Goal: Register for event/course

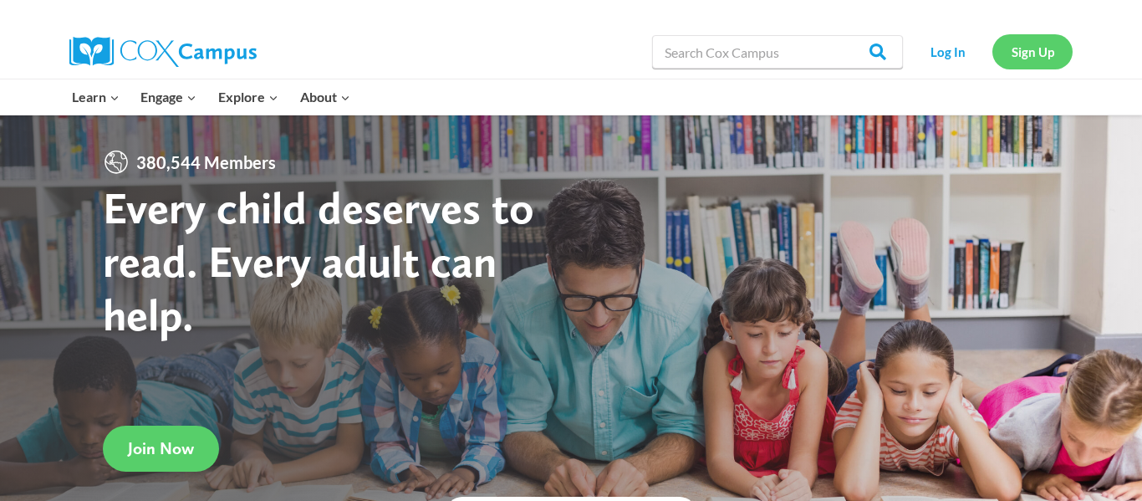
click at [1023, 45] on link "Sign Up" at bounding box center [1032, 51] width 80 height 34
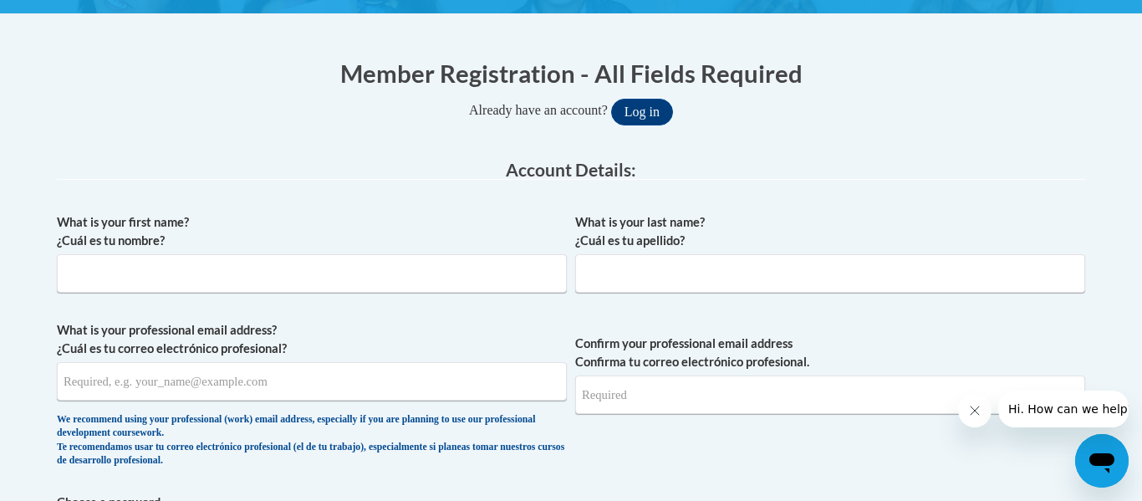
scroll to position [320, 0]
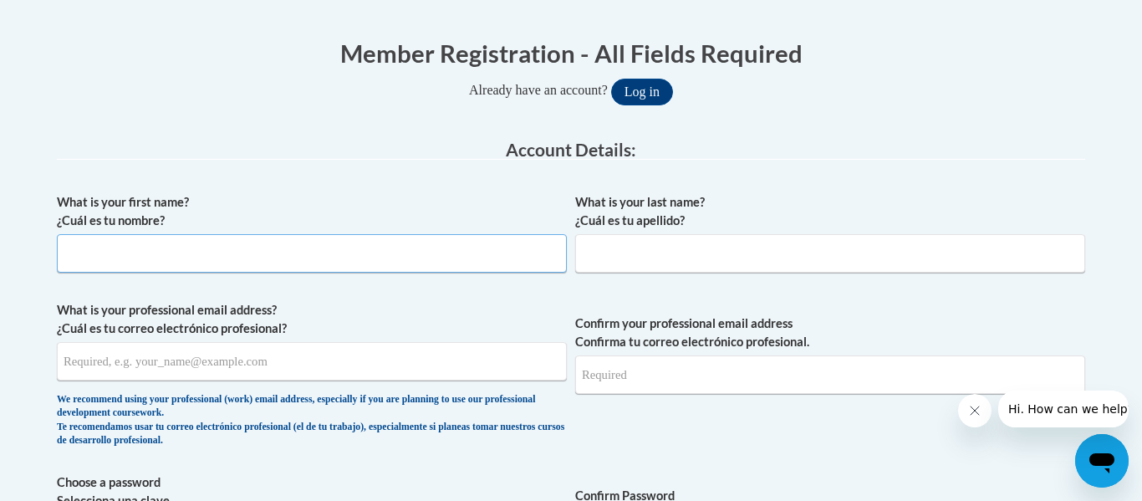
click at [273, 247] on input "What is your first name? ¿Cuál es tu nombre?" at bounding box center [312, 253] width 510 height 38
type input "Emma"
click at [610, 262] on input "What is your last name? ¿Cuál es tu apellido?" at bounding box center [830, 253] width 510 height 38
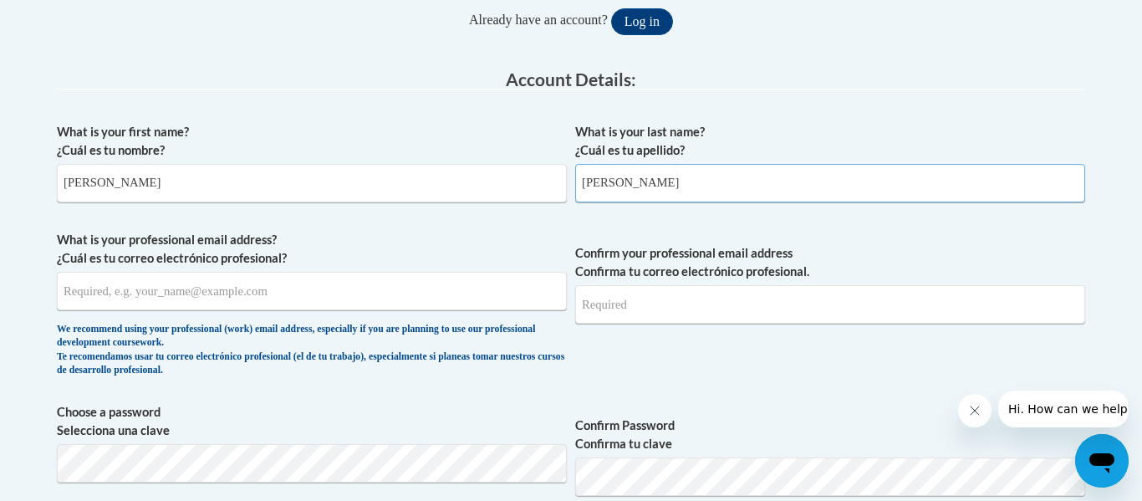
scroll to position [393, 0]
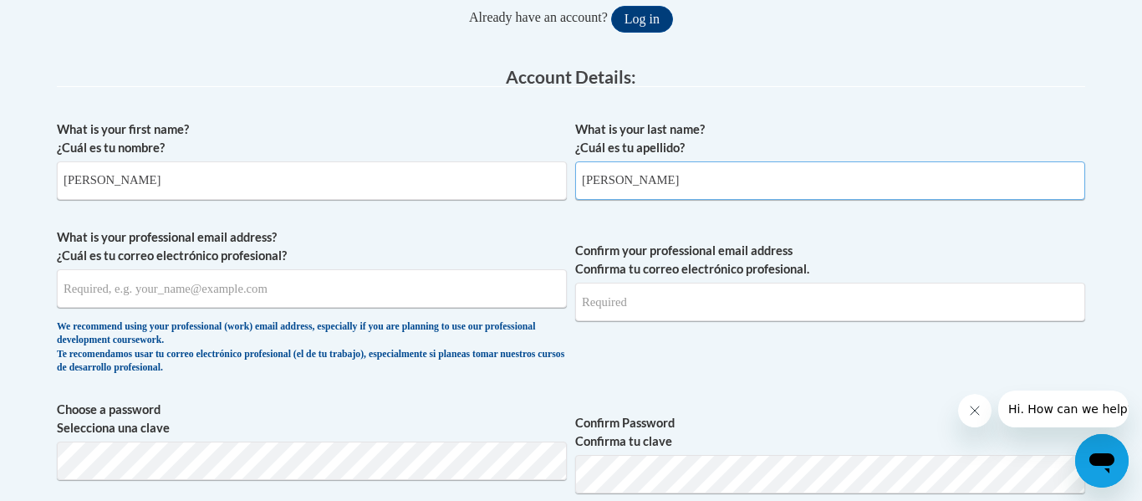
type input "Haynes"
click at [316, 288] on input "What is your professional email address? ¿Cuál es tu correo electrónico profesi…" at bounding box center [312, 288] width 510 height 38
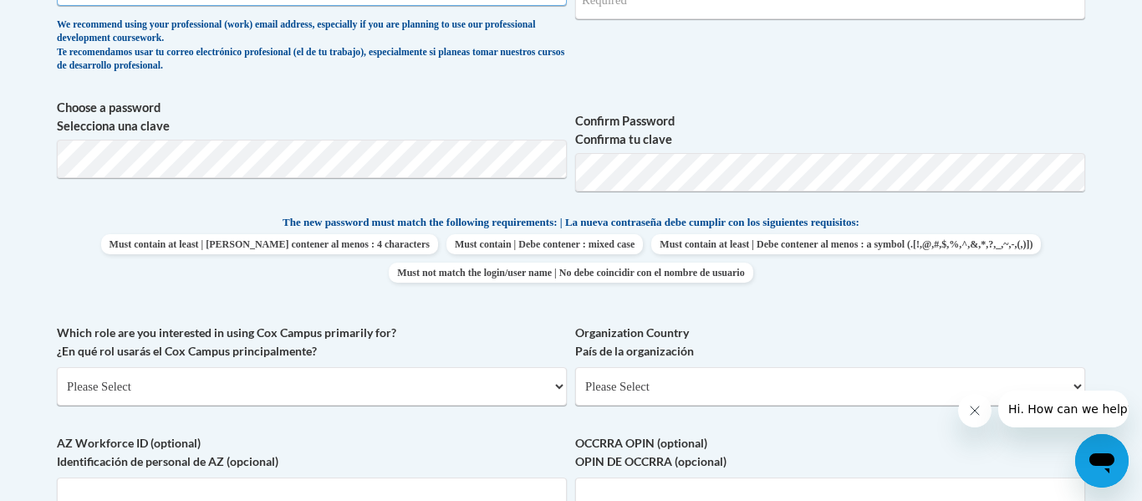
scroll to position [696, 0]
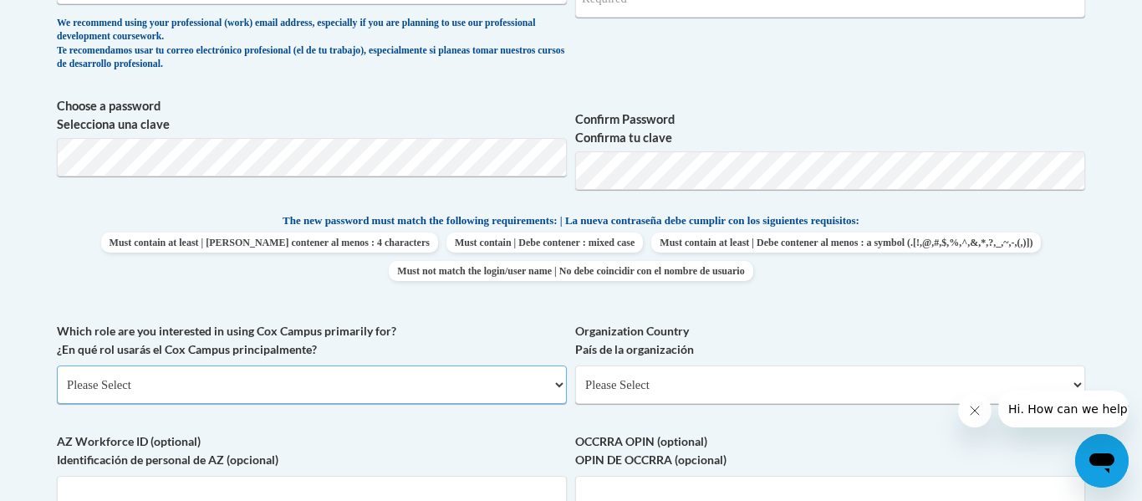
click at [485, 389] on select "Please Select College/University | Colegio/Universidad Community/Nonprofit Part…" at bounding box center [312, 384] width 510 height 38
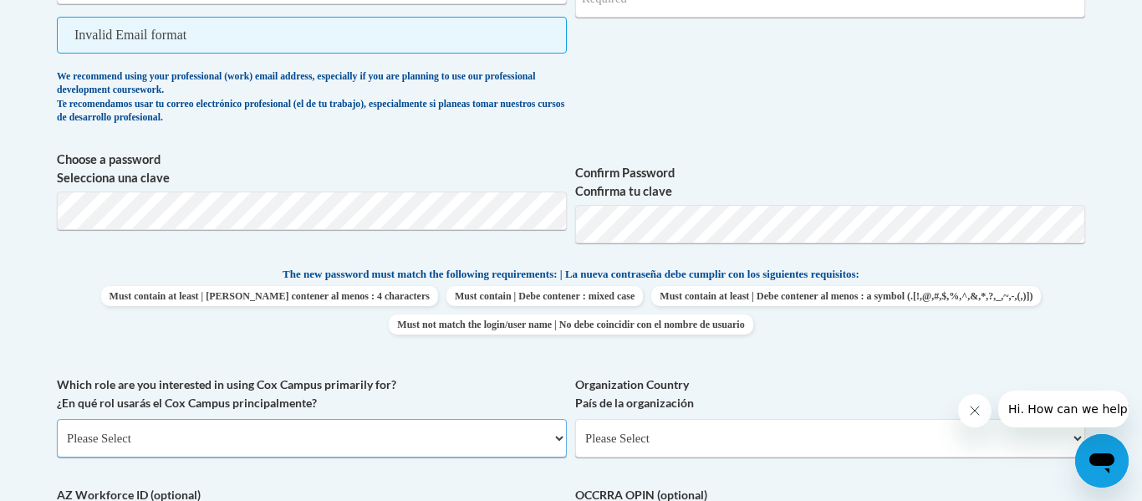
select select "fbf2d438-af2f-41f8-98f1-81c410e29de3"
click at [57, 419] on select "Please Select College/University | Colegio/Universidad Community/Nonprofit Part…" at bounding box center [312, 438] width 510 height 38
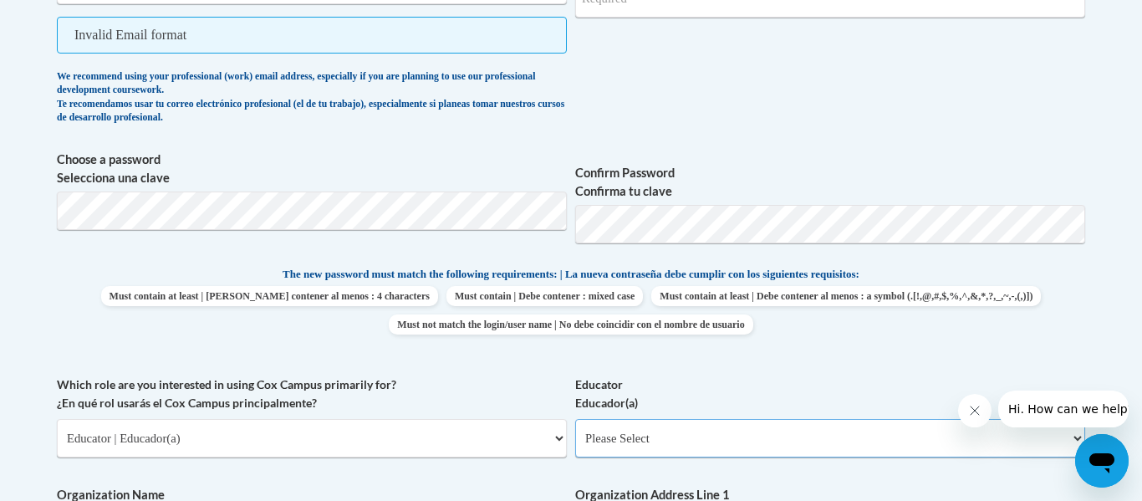
click at [695, 454] on select "Please Select Early Learning/Daycare Teacher/Family Home Care Provider | Maestr…" at bounding box center [830, 438] width 510 height 38
select select "5e2af403-4f2c-4e49-a02f-103e55d7b75b"
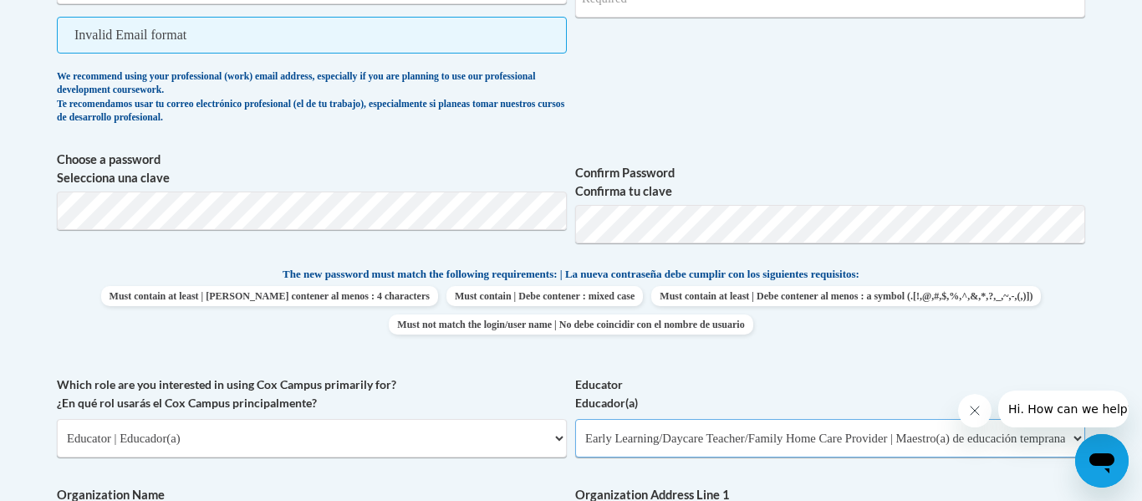
click at [575, 419] on select "Please Select Early Learning/Daycare Teacher/Family Home Care Provider | Maestr…" at bounding box center [830, 438] width 510 height 38
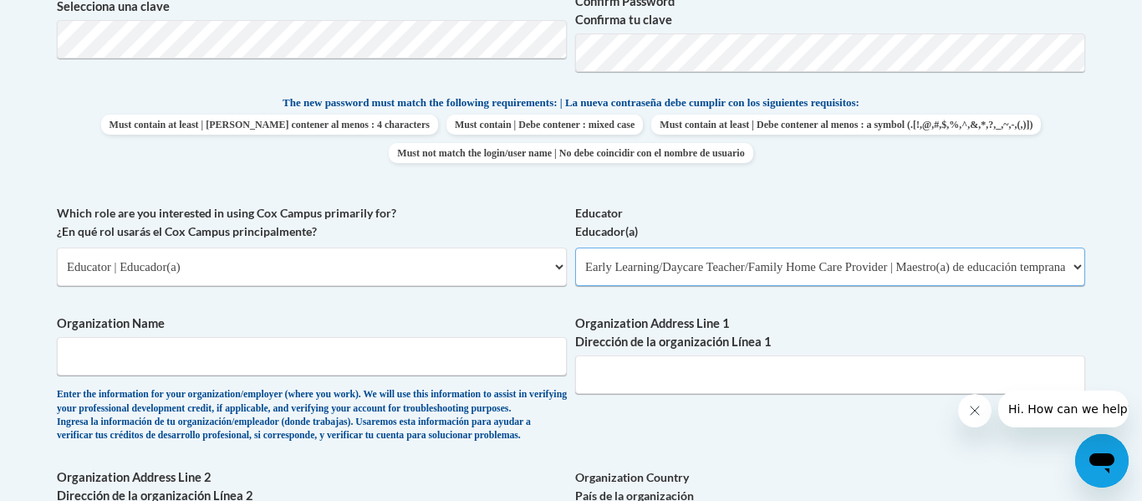
scroll to position [874, 0]
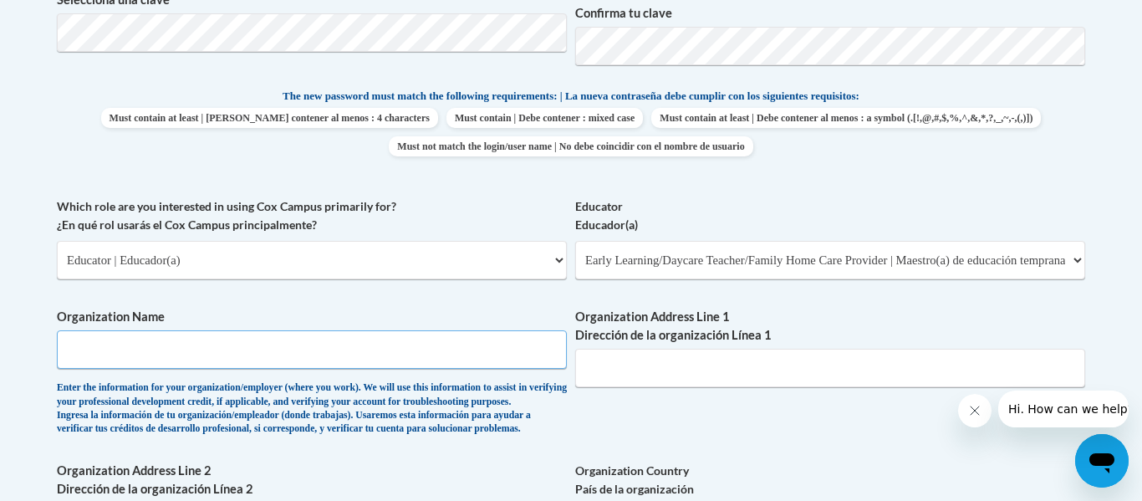
click at [400, 359] on input "Organization Name" at bounding box center [312, 349] width 510 height 38
type input "phs"
click at [628, 374] on input "Organization Address Line 1 Dirección de la organización Línea 1" at bounding box center [830, 368] width 510 height 38
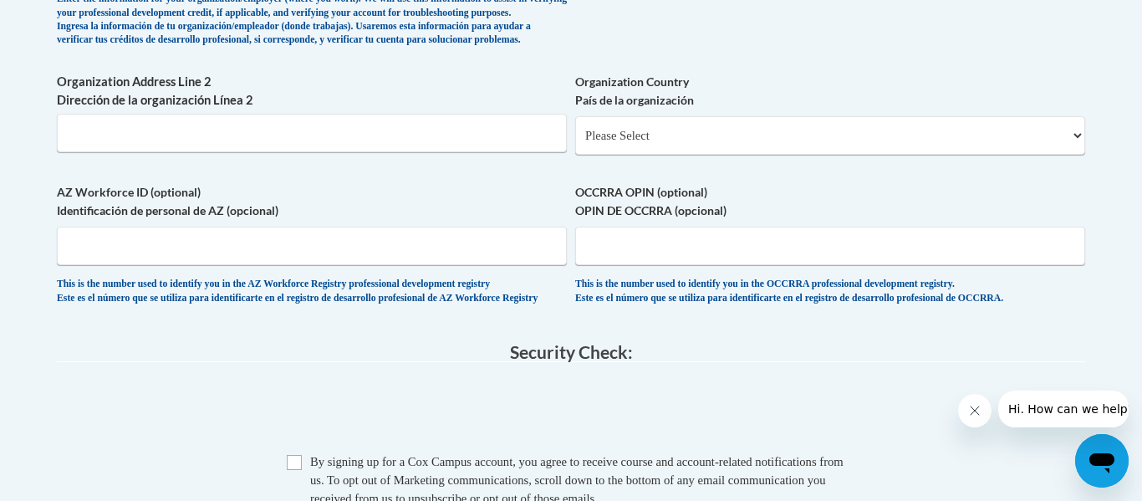
scroll to position [1267, 0]
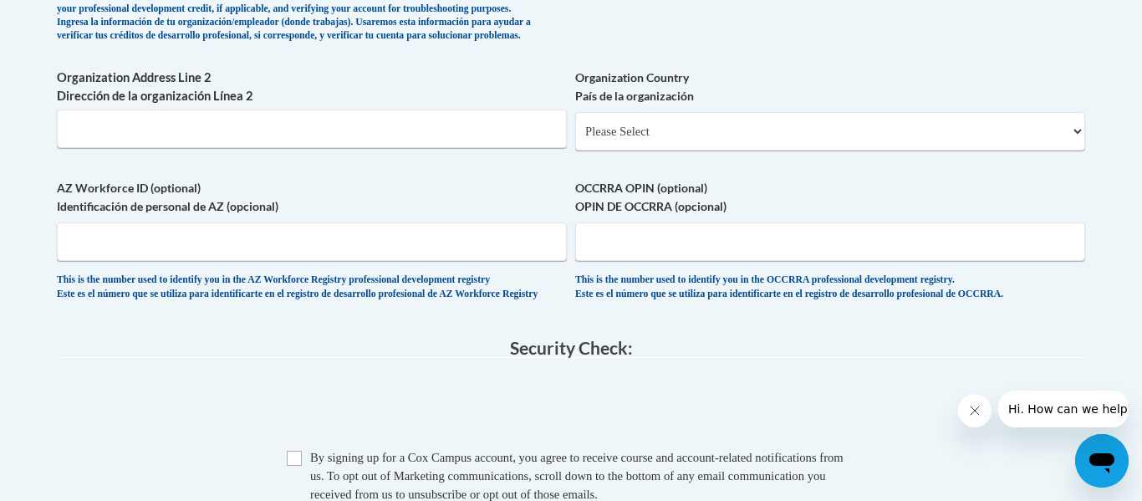
type input "500 dragon dr"
click at [642, 150] on select "Please Select United States | Estados Unidos Outside of the United States | Fue…" at bounding box center [830, 131] width 510 height 38
select select "ad49bcad-a171-4b2e-b99c-48b446064914"
click at [575, 139] on select "Please Select United States | Estados Unidos Outside of the United States | Fue…" at bounding box center [830, 131] width 510 height 38
select select
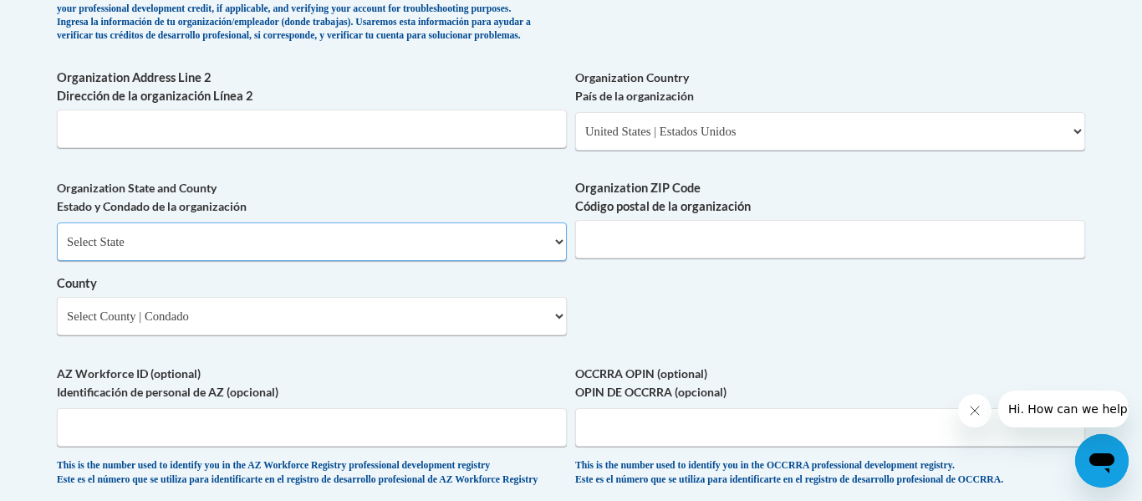
click at [307, 261] on select "Select State Alabama Alaska Arizona Arkansas California Colorado Connecticut De…" at bounding box center [312, 241] width 510 height 38
select select "Georgia"
click at [57, 250] on select "Select State Alabama Alaska Arizona Arkansas California Colorado Connecticut De…" at bounding box center [312, 241] width 510 height 38
click at [660, 258] on input "Organization ZIP Code Código postal de la organización" at bounding box center [830, 239] width 510 height 38
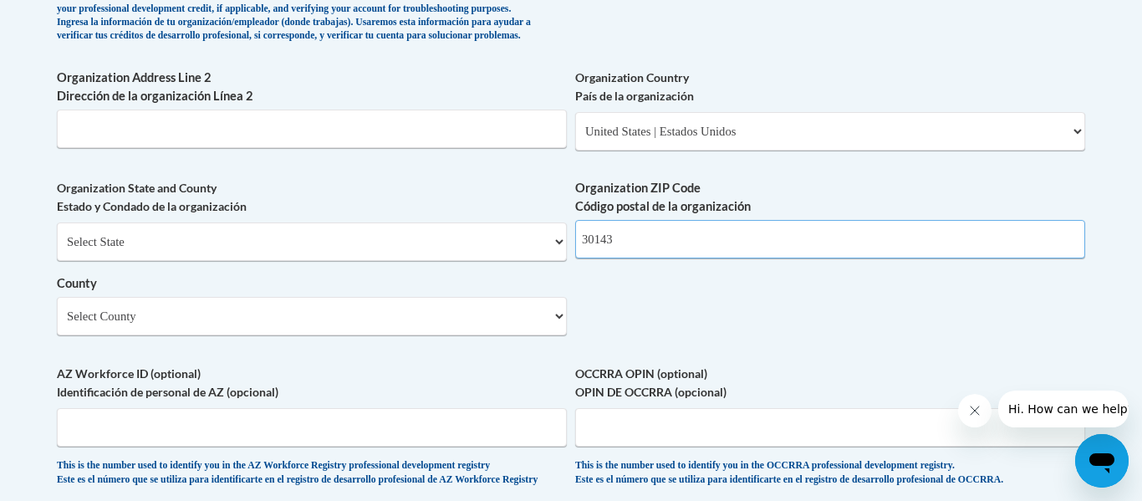
type input "30143"
click at [445, 335] on select "Select County Appling Atkinson Bacon Baker Baldwin Banks Barrow Bartow Ben Hill…" at bounding box center [312, 316] width 510 height 38
select select "Pickens"
click at [57, 324] on select "Select County Appling Atkinson Bacon Baker Baldwin Banks Barrow Bartow Ben Hill…" at bounding box center [312, 316] width 510 height 38
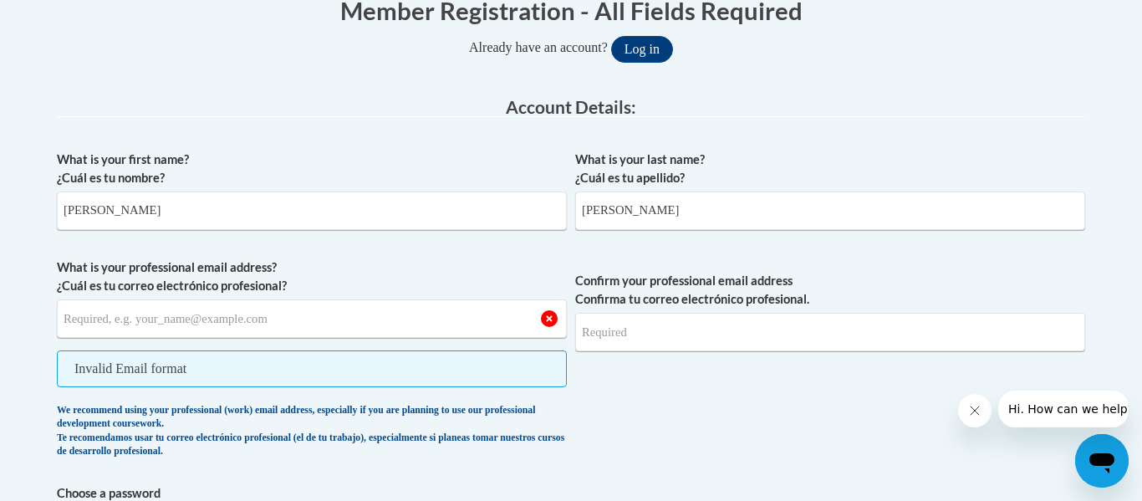
scroll to position [361, 0]
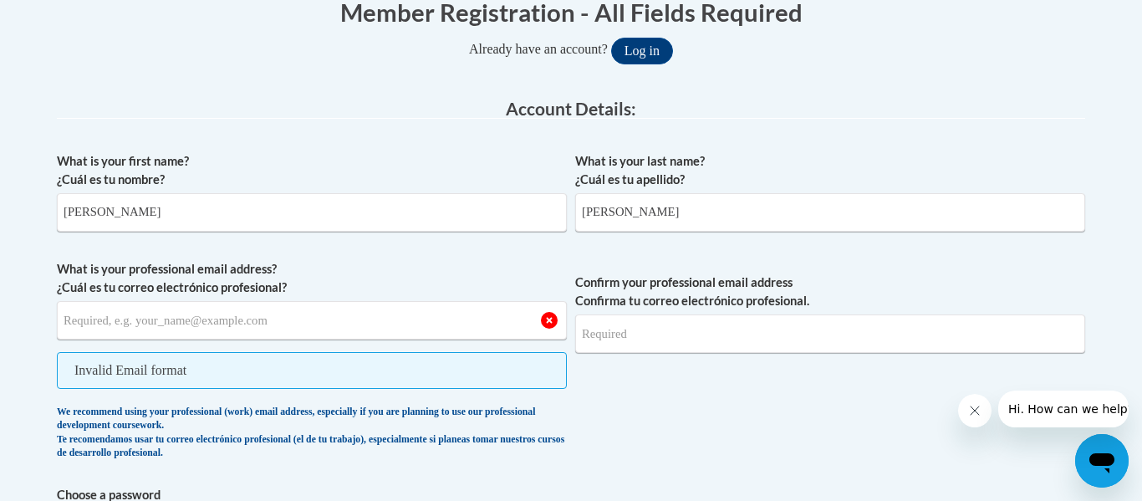
click at [190, 367] on span "Invalid Email format" at bounding box center [312, 370] width 510 height 37
click at [233, 376] on span "Invalid Email format" at bounding box center [312, 370] width 510 height 37
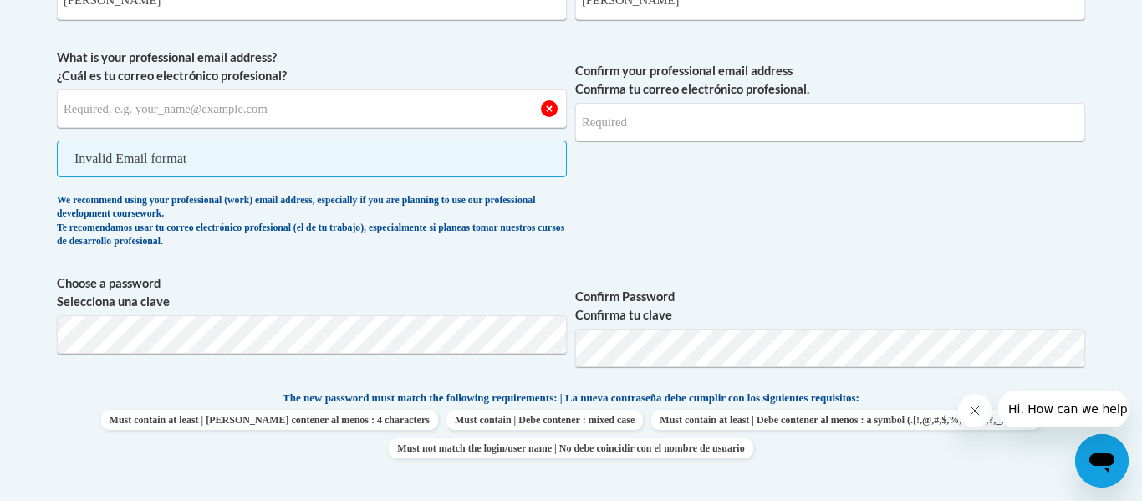
scroll to position [587, 0]
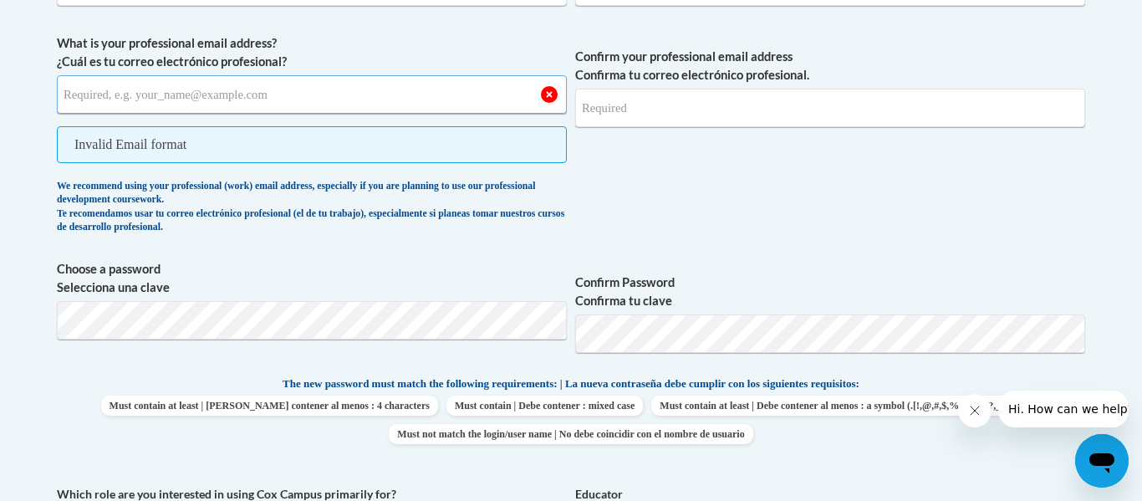
click at [449, 79] on input "What is your professional email address? ¿Cuál es tu correo electrónico profesi…" at bounding box center [312, 94] width 510 height 38
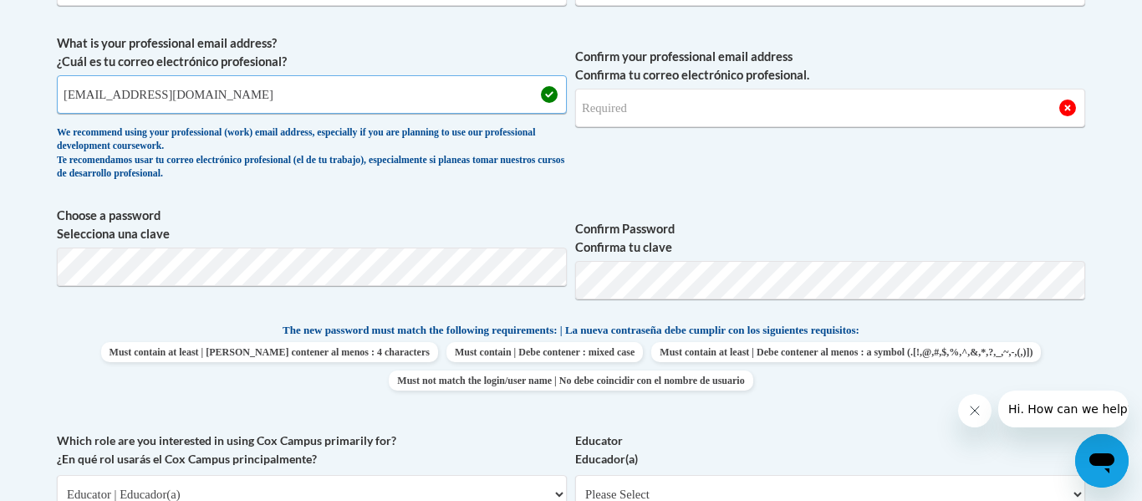
type input "eh73724@students.pickenscountyschools.org"
click at [634, 113] on input "Confirm your professional email address Confirma tu correo electrónico profesio…" at bounding box center [830, 108] width 510 height 38
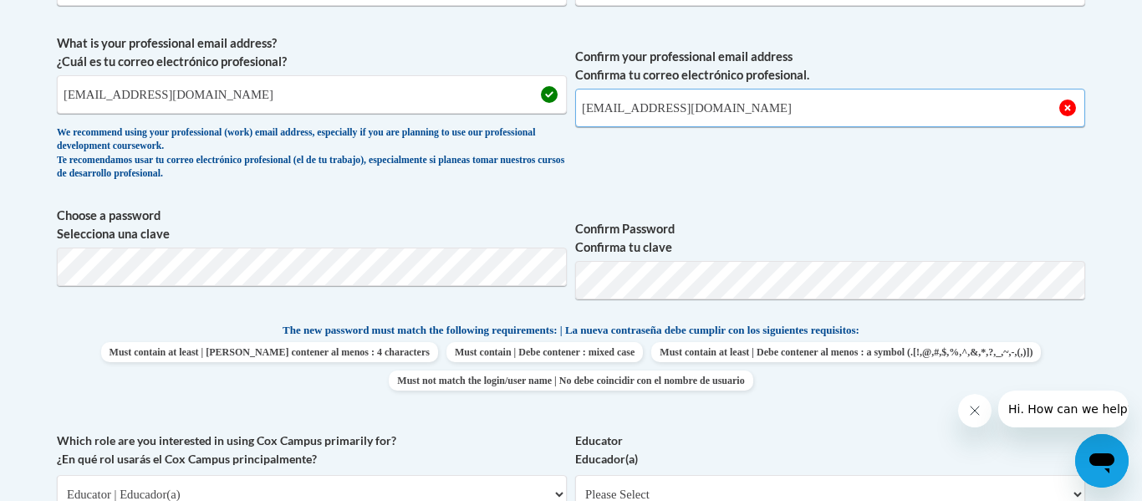
type input "eh73724@students.pickenscountyschools.org"
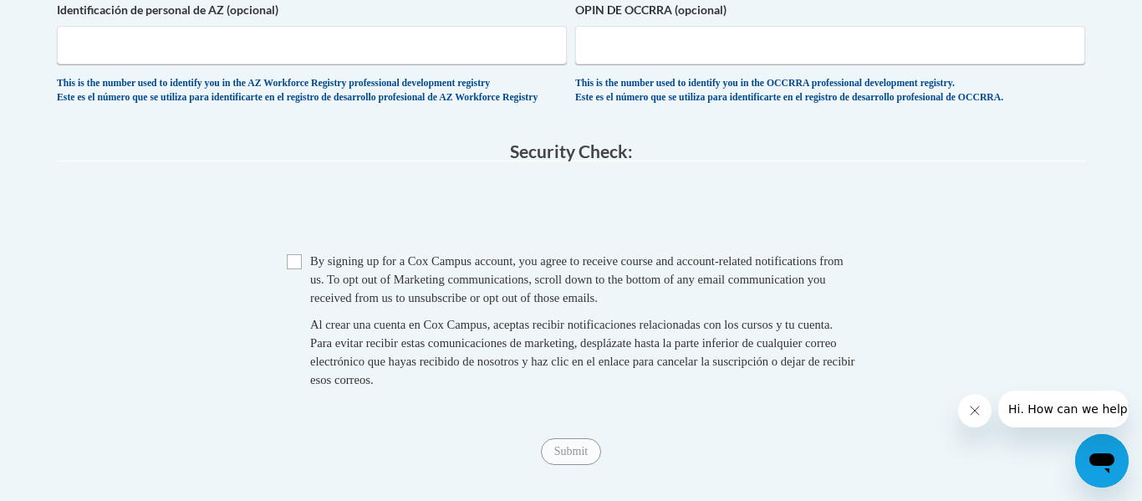
scroll to position [1594, 0]
click at [293, 271] on input "Checkbox" at bounding box center [294, 263] width 15 height 15
checkbox input "true"
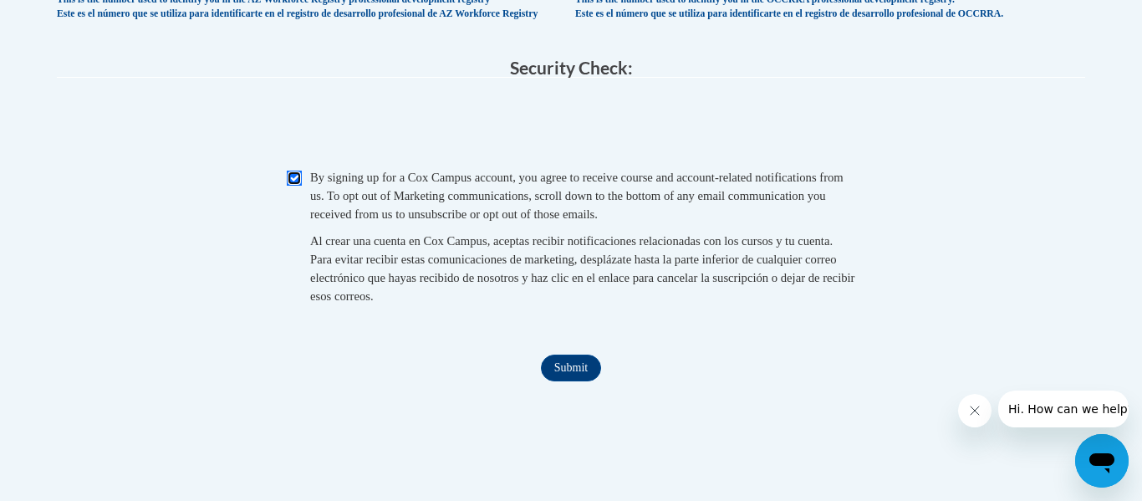
scroll to position [1682, 0]
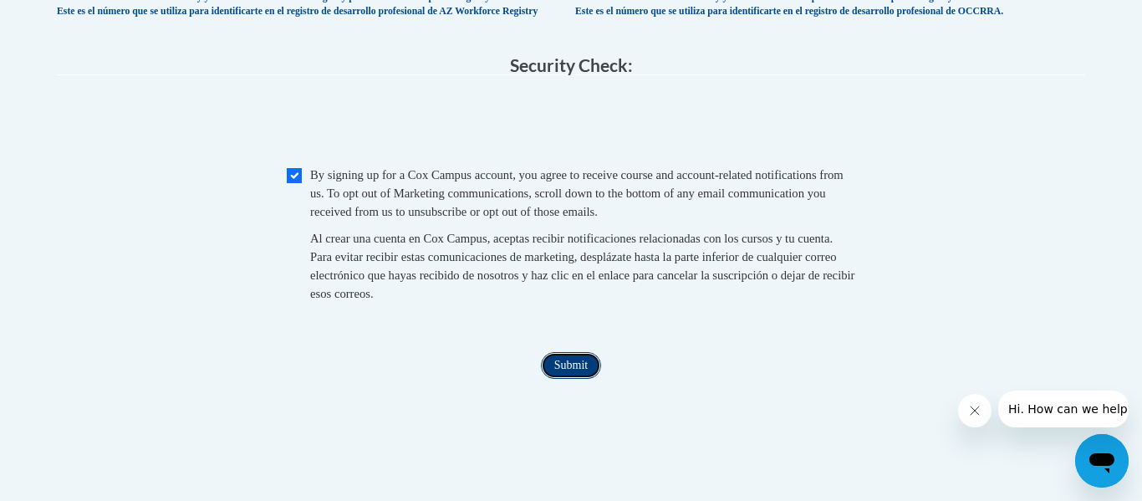
click at [558, 379] on input "Submit" at bounding box center [571, 365] width 60 height 27
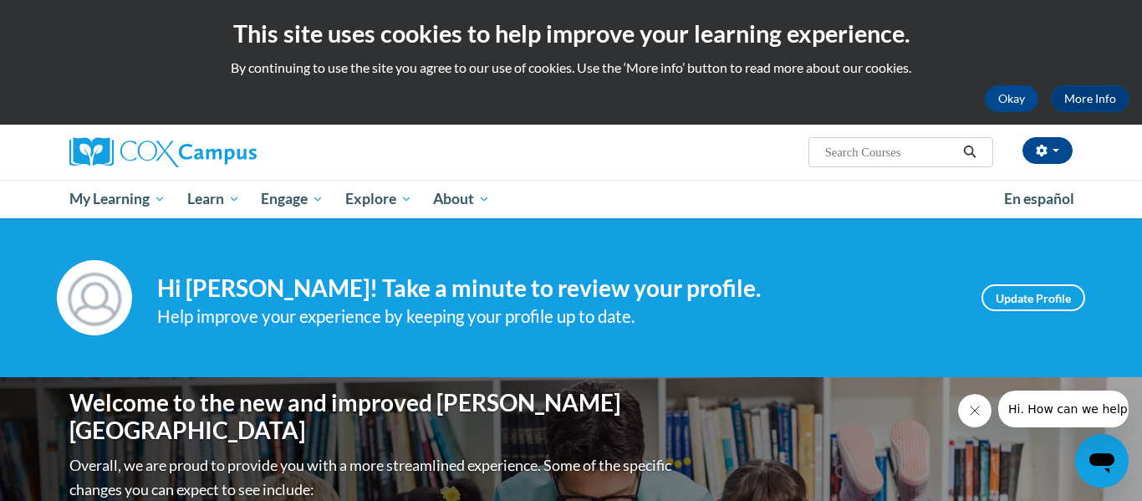
click at [842, 155] on input "Search..." at bounding box center [890, 152] width 134 height 20
type input "build my brain"
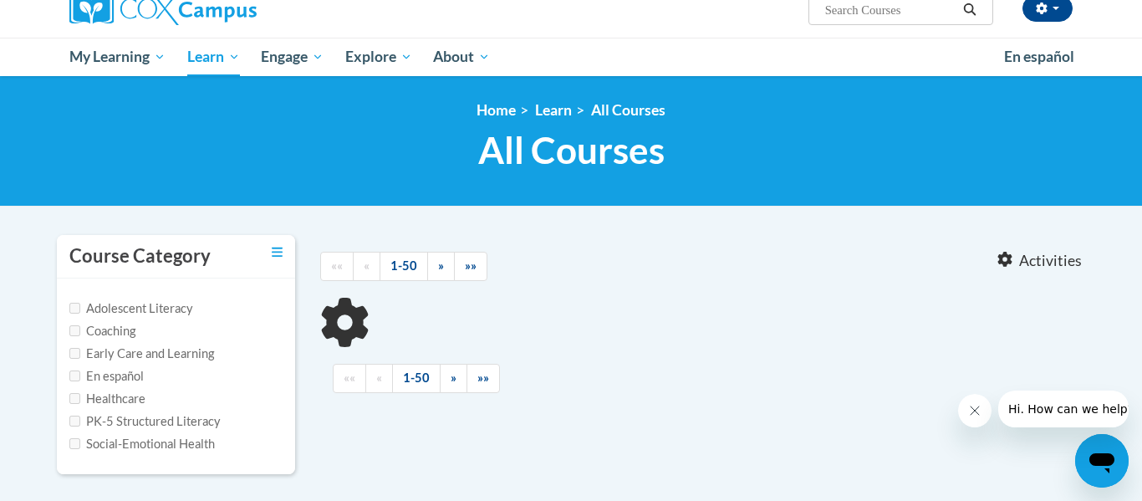
type input "build my brain"
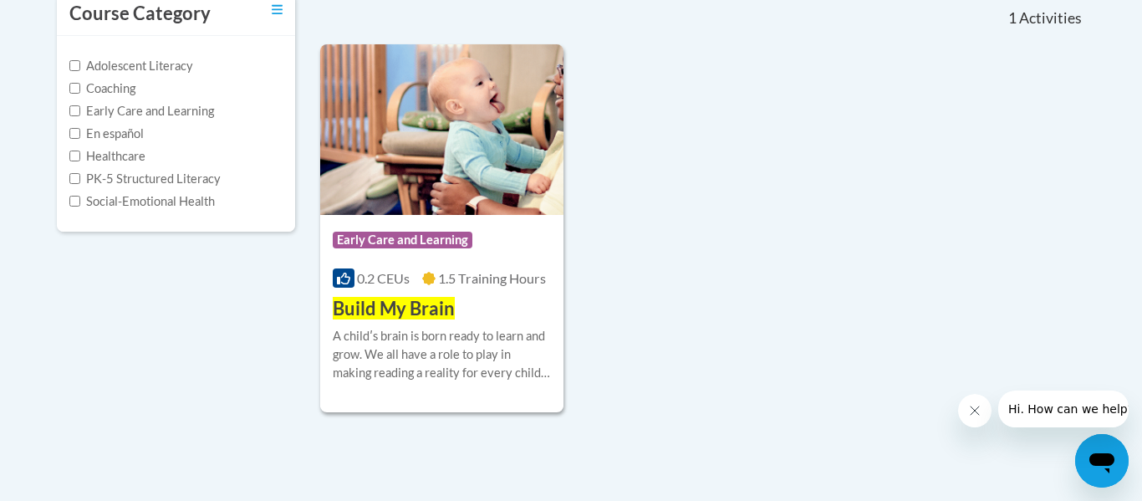
scroll to position [385, 0]
click at [408, 157] on img at bounding box center [441, 128] width 243 height 171
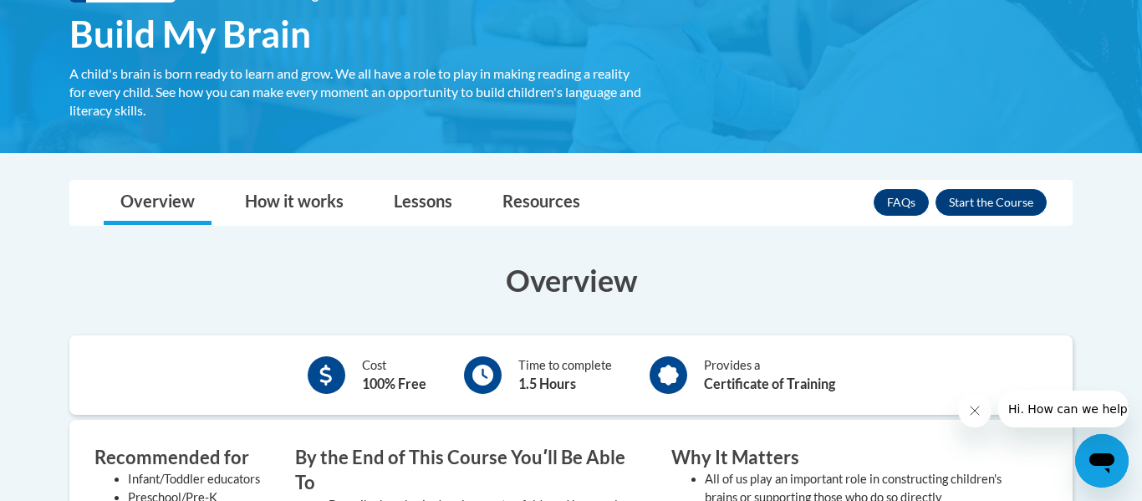
scroll to position [283, 0]
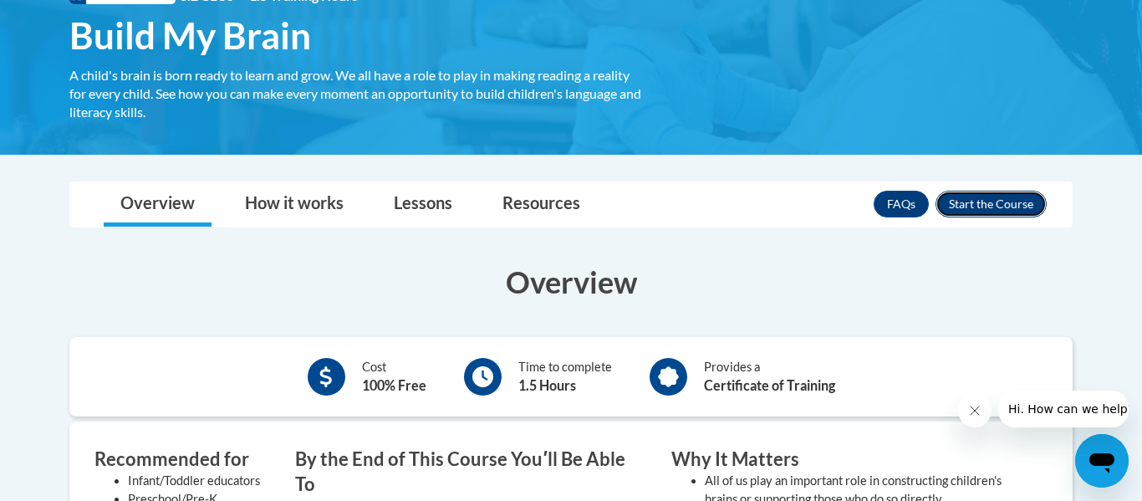
click at [992, 201] on button "Enroll" at bounding box center [990, 204] width 111 height 27
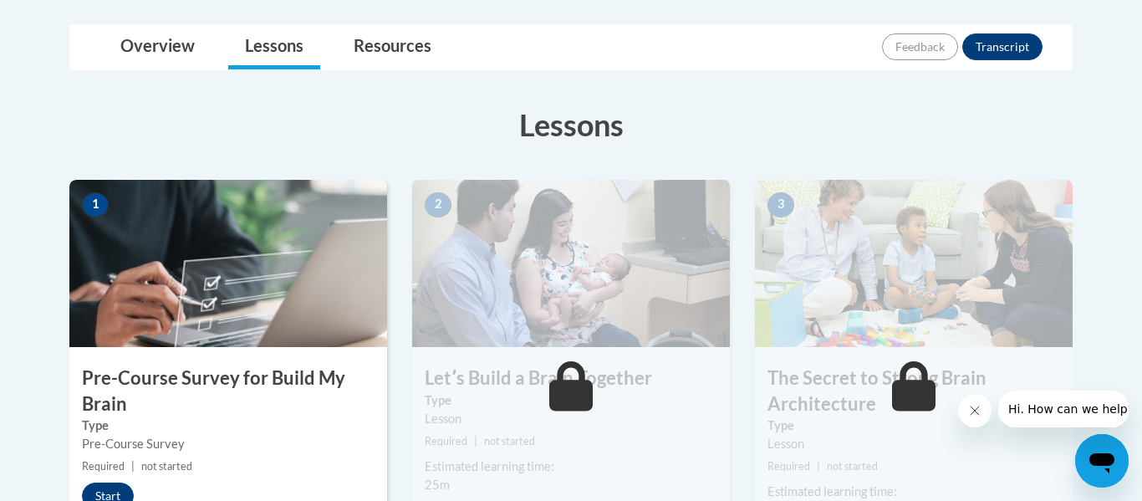
scroll to position [384, 0]
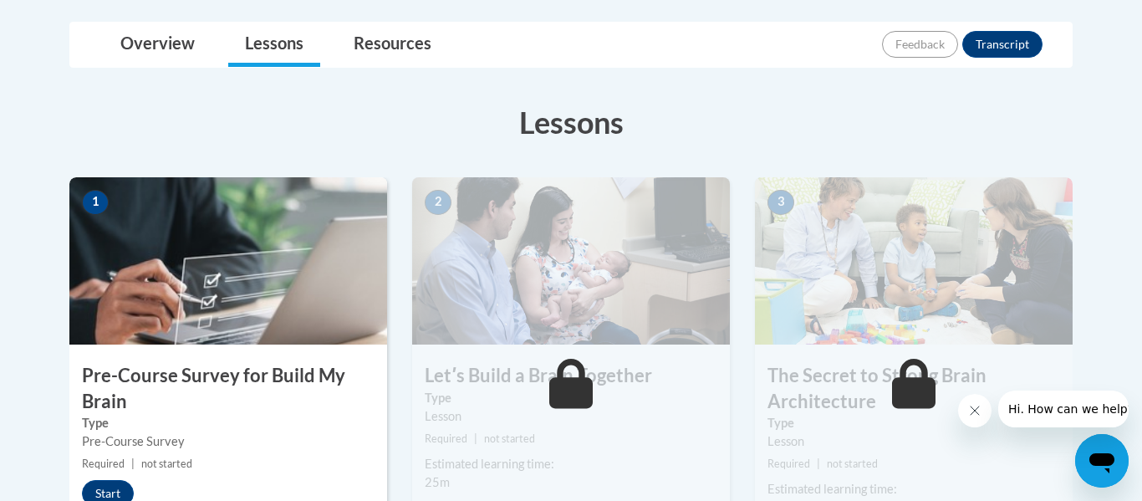
click at [227, 298] on img at bounding box center [228, 260] width 318 height 167
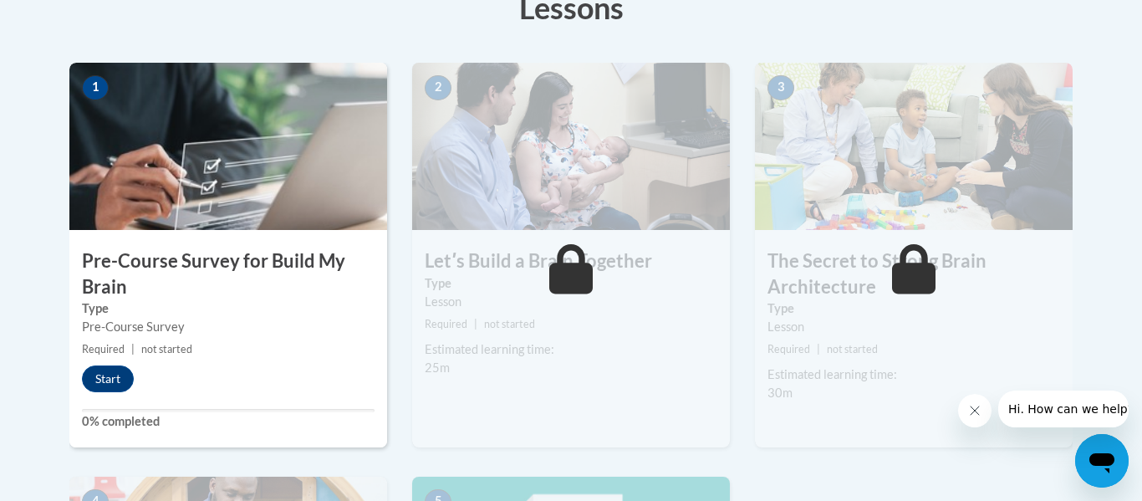
scroll to position [506, 0]
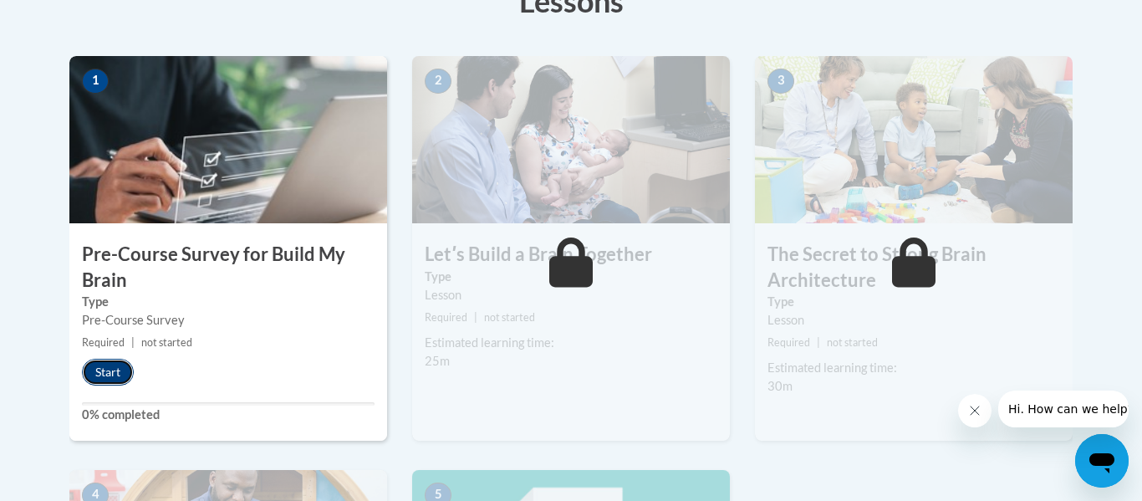
click at [106, 374] on button "Start" at bounding box center [108, 372] width 52 height 27
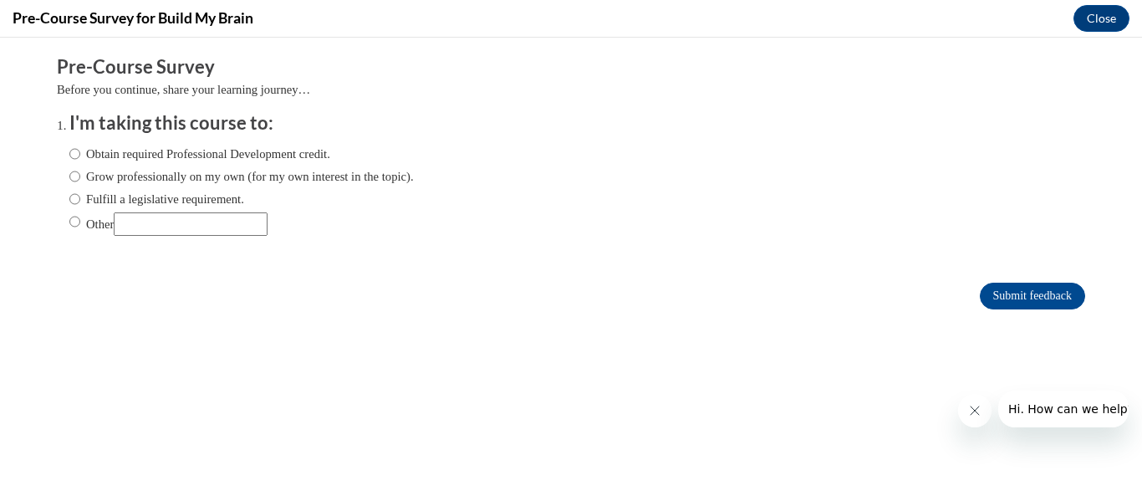
scroll to position [0, 0]
click at [81, 176] on label "Grow professionally on my own (for my own interest in the topic)." at bounding box center [241, 176] width 344 height 18
click at [80, 176] on input "Grow professionally on my own (for my own interest in the topic)." at bounding box center [74, 176] width 11 height 18
radio input "true"
click at [1004, 300] on input "Submit feedback" at bounding box center [1032, 296] width 105 height 27
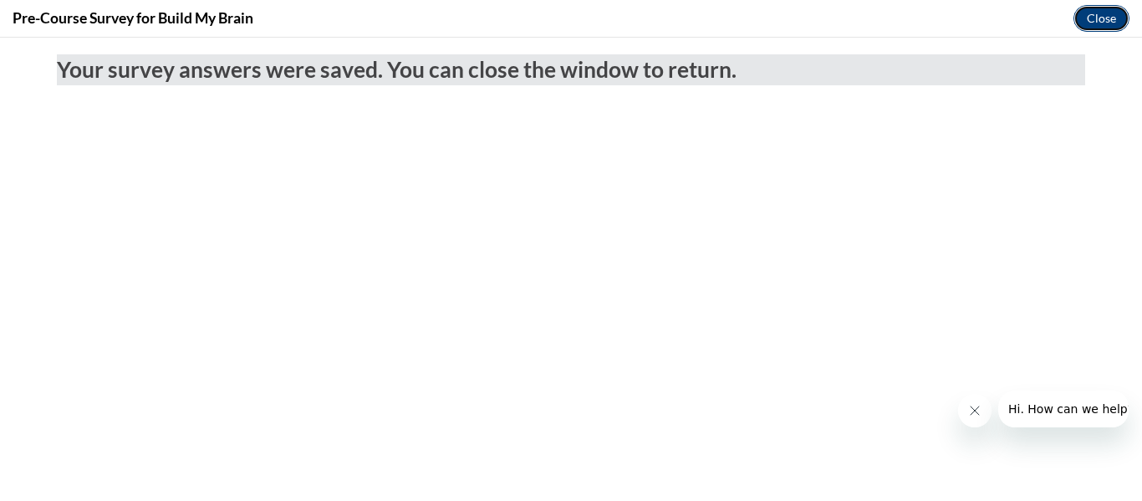
click at [1097, 25] on button "Close" at bounding box center [1101, 18] width 56 height 27
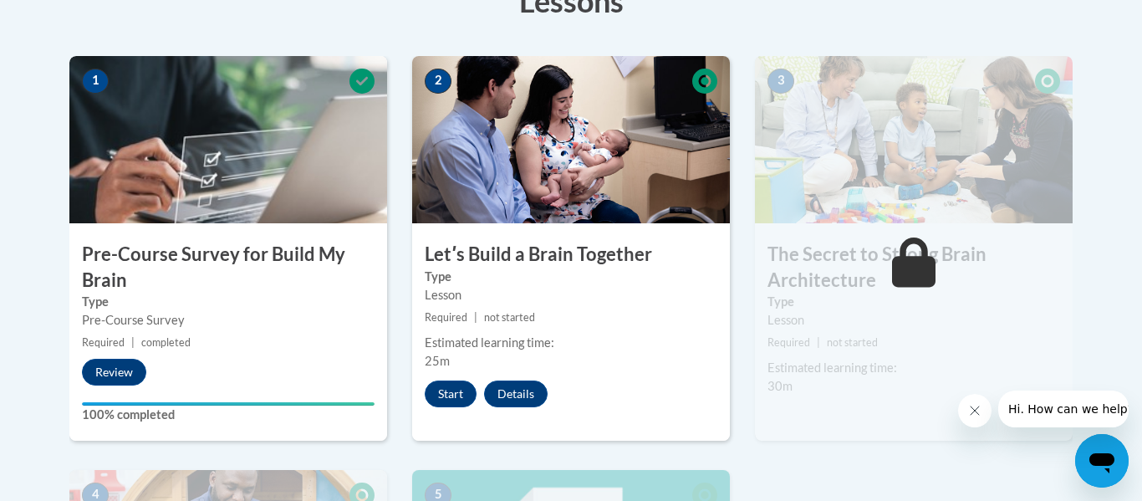
click at [564, 177] on img at bounding box center [571, 139] width 318 height 167
click at [439, 390] on button "Start" at bounding box center [451, 393] width 52 height 27
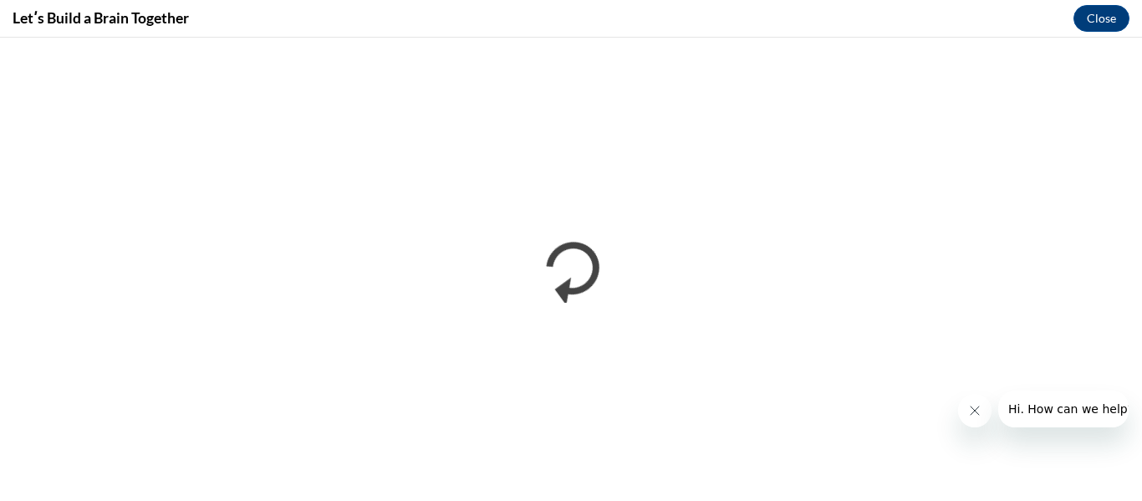
click at [970, 416] on icon "Close message from company" at bounding box center [974, 410] width 13 height 13
